Goal: Information Seeking & Learning: Learn about a topic

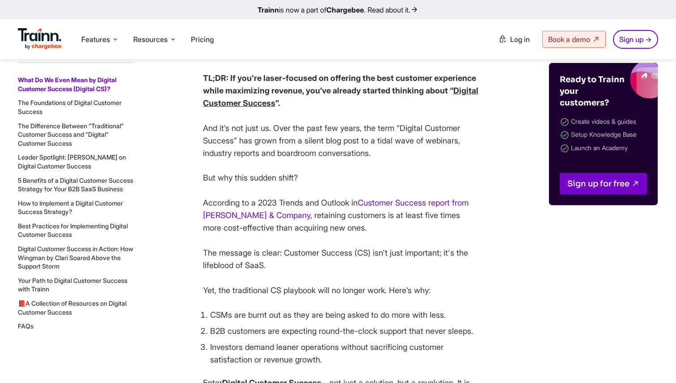
scroll to position [572, 0]
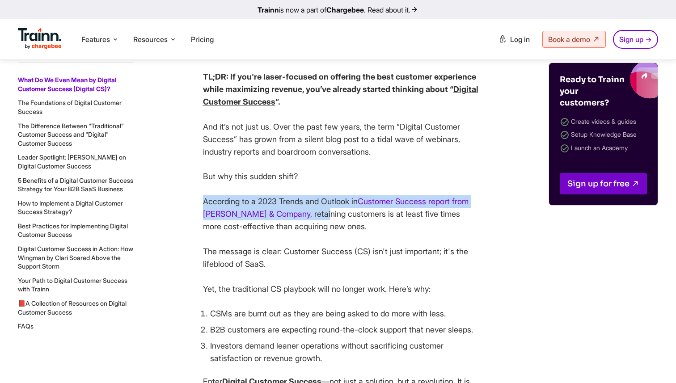
drag, startPoint x: 200, startPoint y: 201, endPoint x: 305, endPoint y: 215, distance: 106.1
click at [305, 215] on p "But why this sudden shift? According to a 2023 Trends and Outlook in Customer S…" at bounding box center [341, 232] width 277 height 125
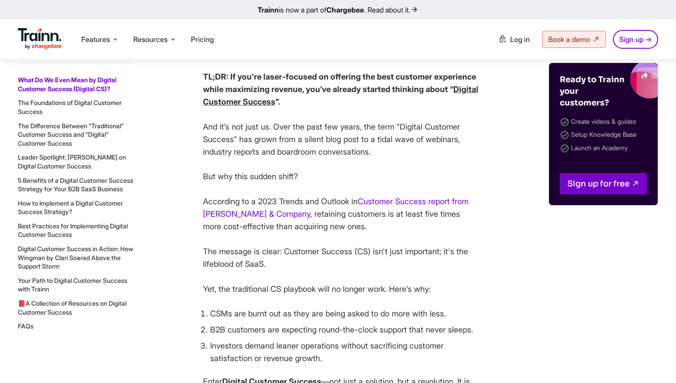
click at [34, 31] on img at bounding box center [40, 38] width 44 height 21
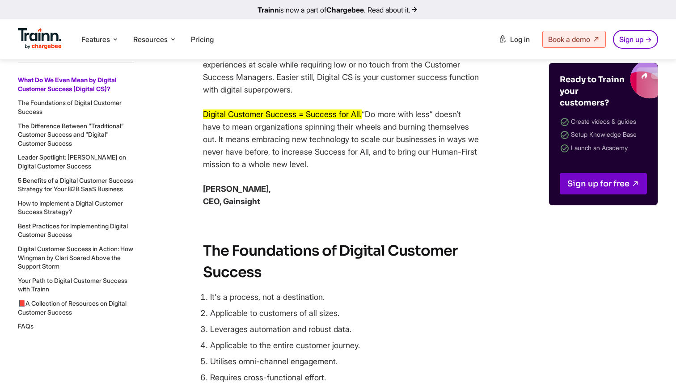
scroll to position [1645, 0]
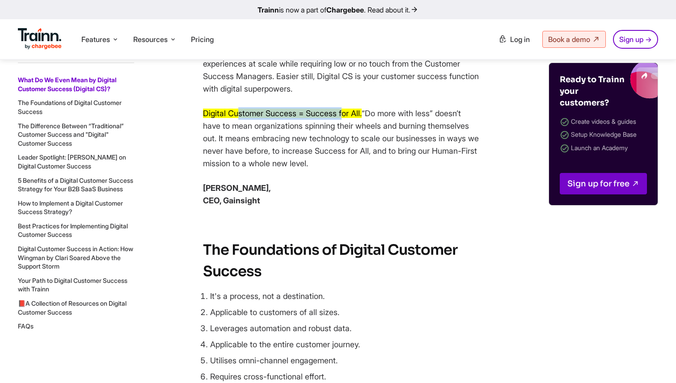
drag, startPoint x: 346, startPoint y: 152, endPoint x: 237, endPoint y: 152, distance: 109.1
click at [237, 118] on mark "Digital Customer Success = Success for All." at bounding box center [282, 113] width 159 height 9
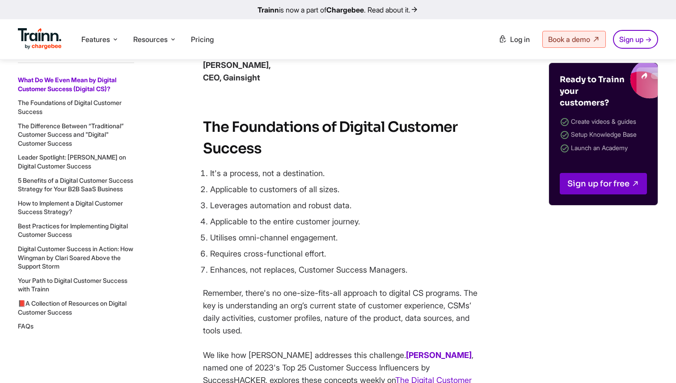
scroll to position [1778, 0]
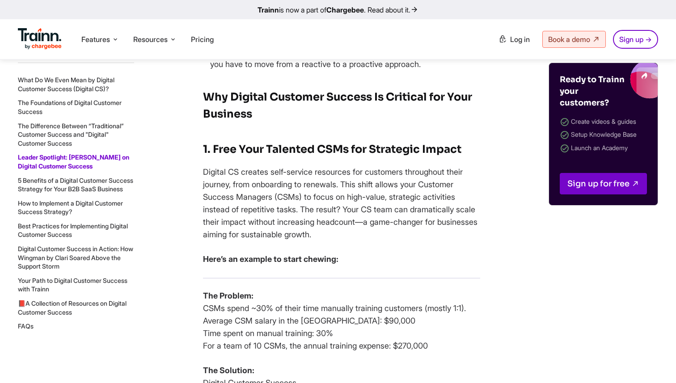
scroll to position [3390, 0]
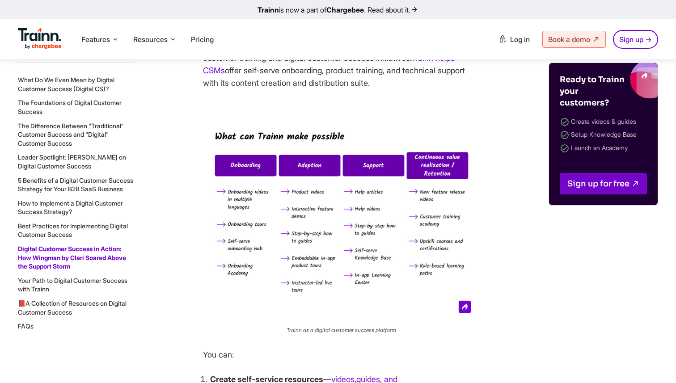
scroll to position [9656, 0]
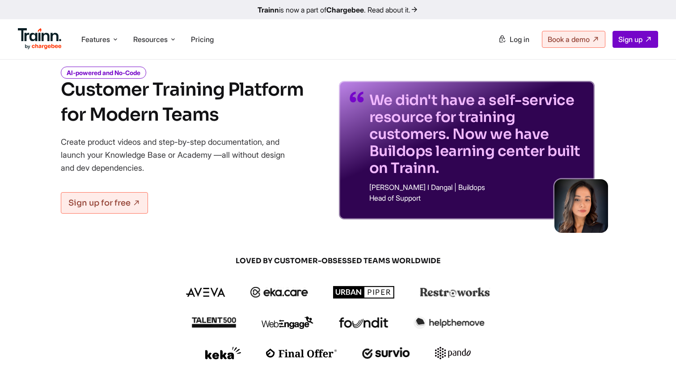
scroll to position [56, 0]
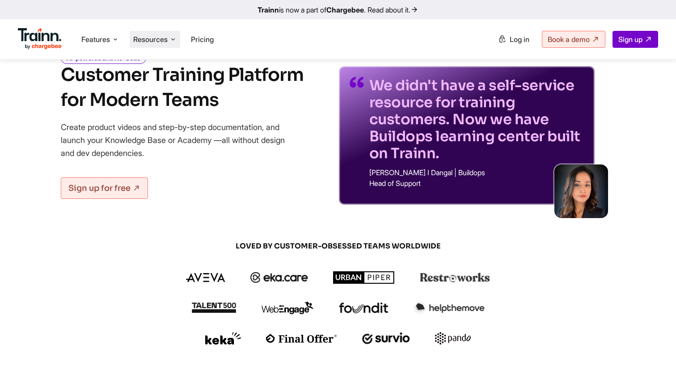
click at [153, 38] on span "Resources" at bounding box center [150, 39] width 34 height 10
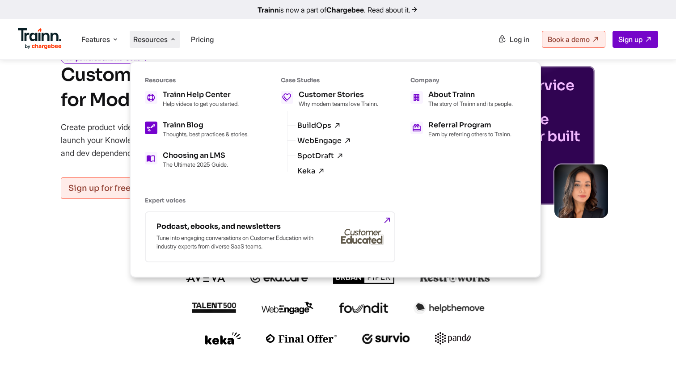
click at [205, 133] on p "Thoughts, best practices & stories." at bounding box center [206, 134] width 86 height 7
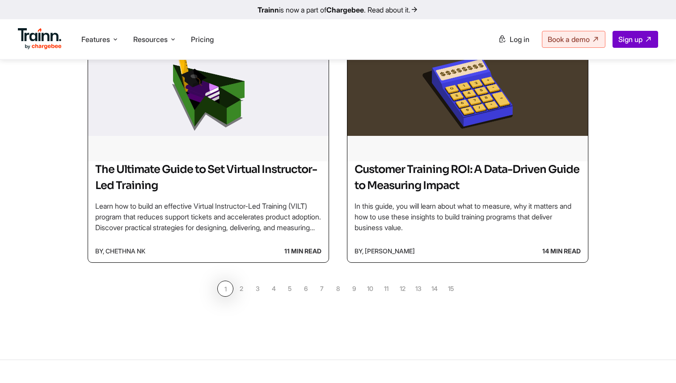
scroll to position [805, 0]
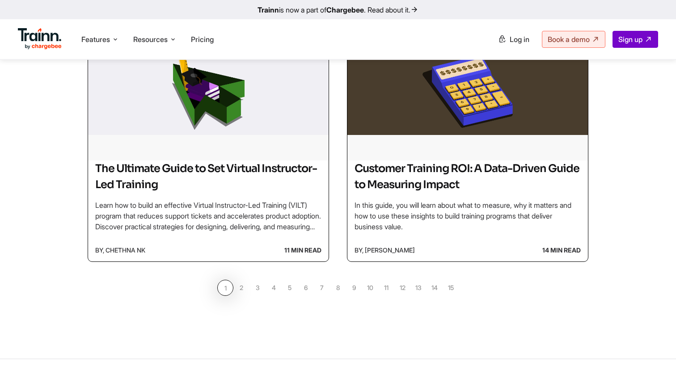
click at [290, 286] on link "5" at bounding box center [290, 288] width 16 height 16
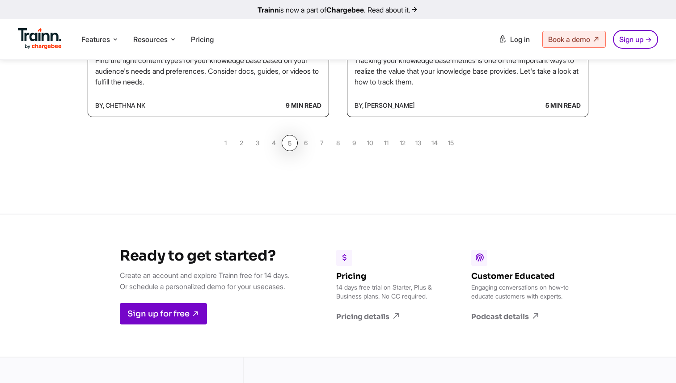
scroll to position [940, 0]
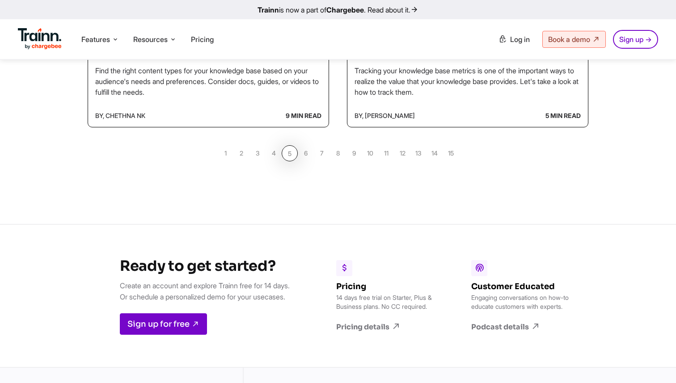
click at [274, 155] on link "4" at bounding box center [274, 153] width 16 height 16
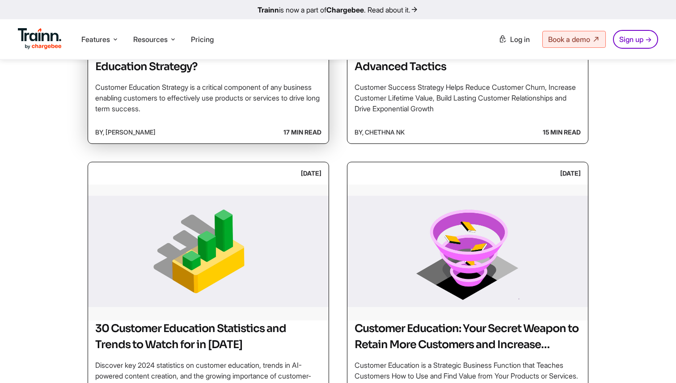
scroll to position [694, 0]
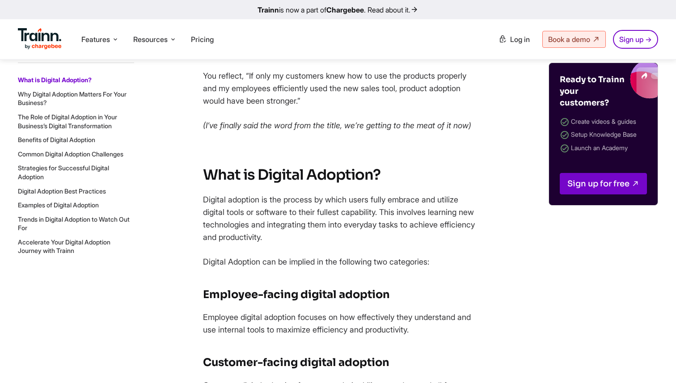
scroll to position [657, 0]
